Goal: Obtain resource: Obtain resource

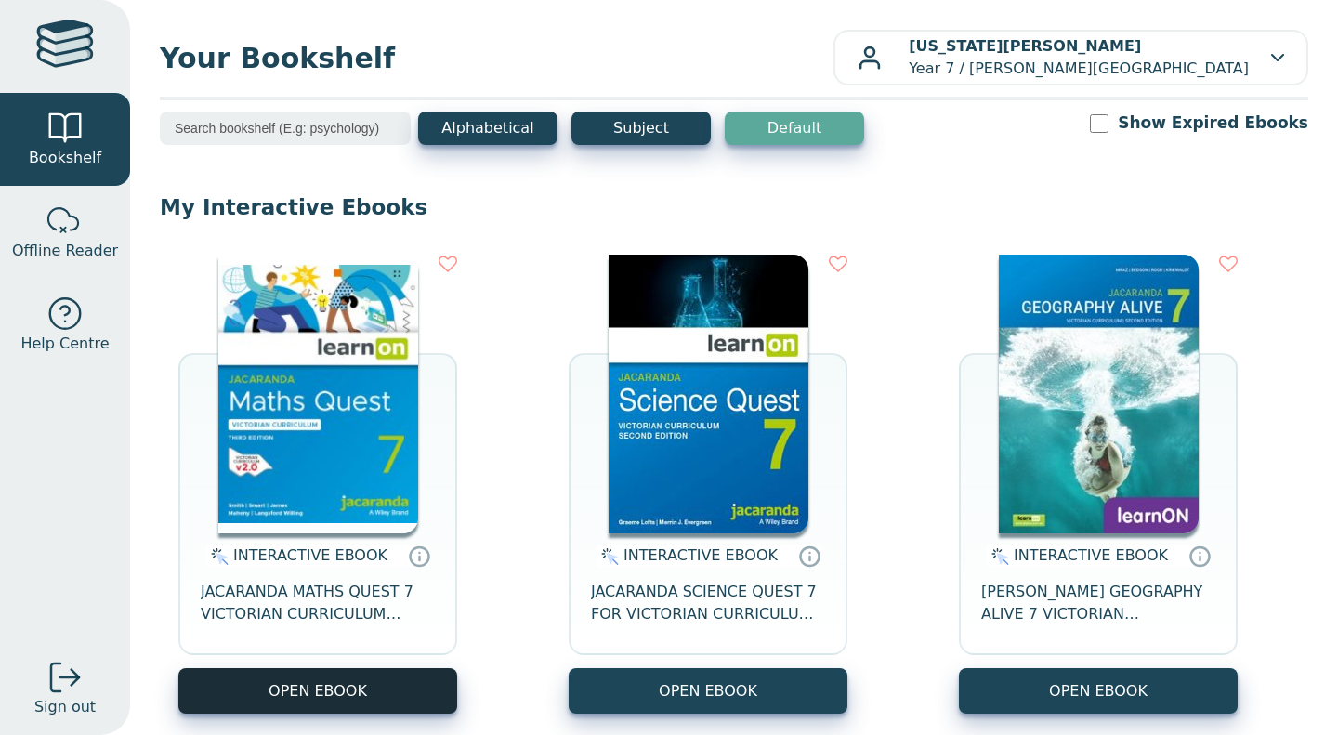
click at [373, 685] on button "OPEN EBOOK" at bounding box center [317, 691] width 279 height 46
click at [348, 682] on button "OPEN EBOOK" at bounding box center [317, 691] width 279 height 46
click at [370, 691] on button "OPEN EBOOK" at bounding box center [317, 691] width 279 height 46
click at [337, 678] on button "OPEN EBOOK" at bounding box center [317, 691] width 279 height 46
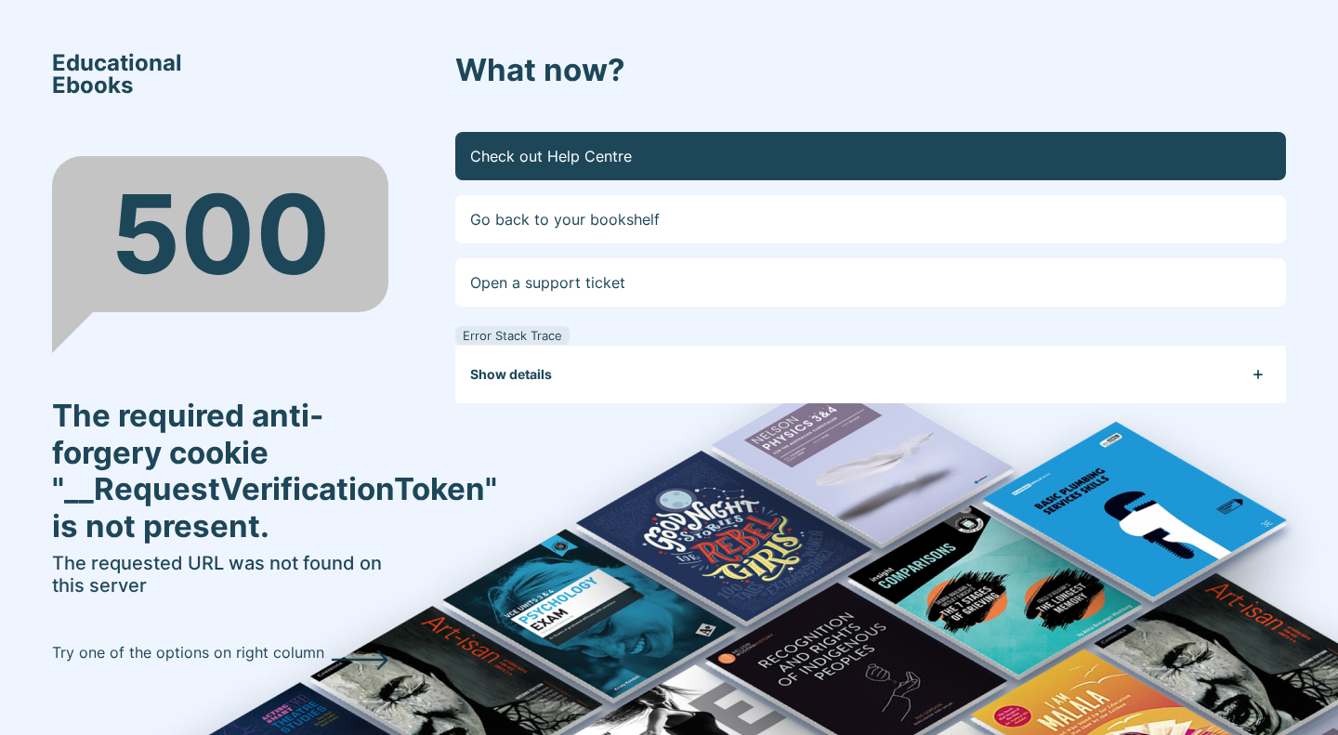
click at [563, 154] on link "Check out Help Centre" at bounding box center [870, 156] width 831 height 48
